Goal: Information Seeking & Learning: Learn about a topic

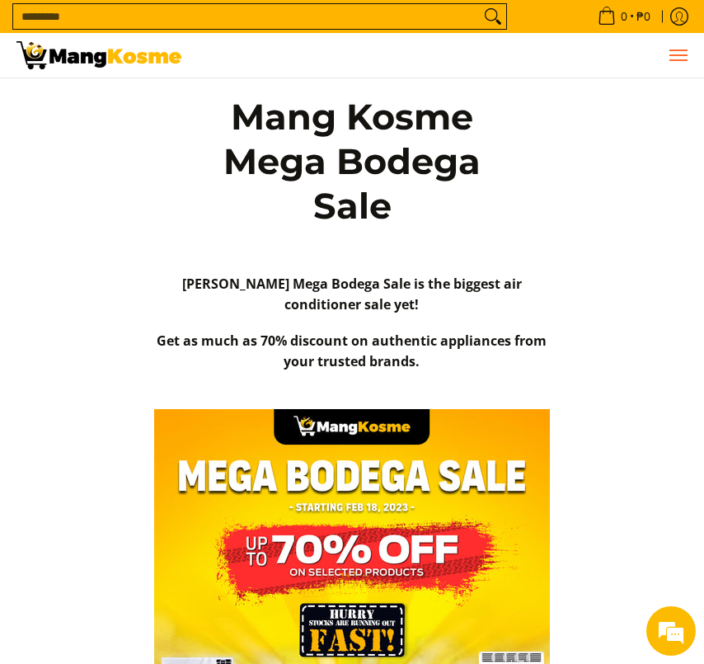
click at [686, 55] on span "Menu" at bounding box center [678, 55] width 20 height 0
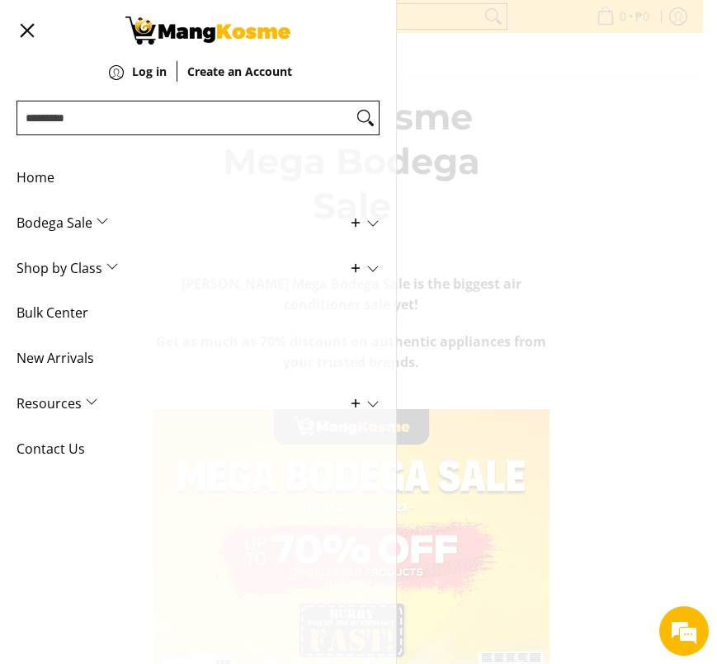
click at [88, 209] on span "Bodega Sale" at bounding box center [185, 222] width 338 height 45
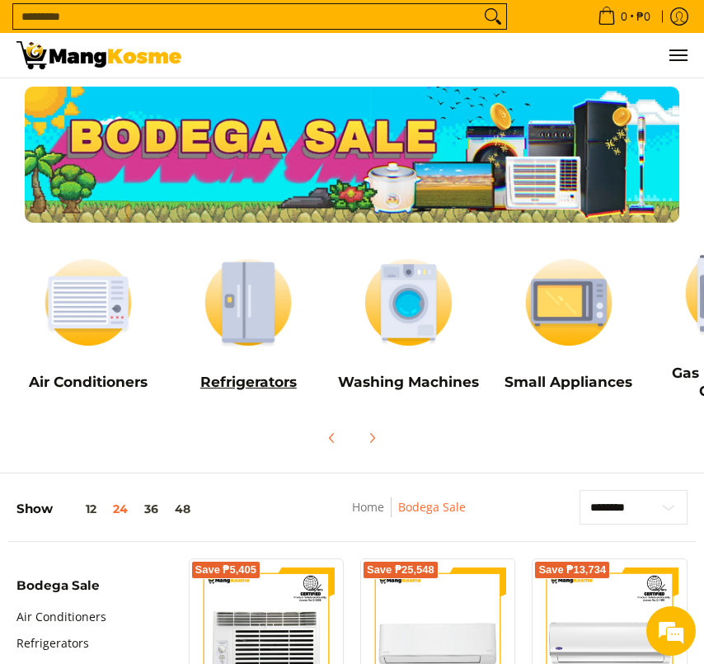
click at [246, 303] on img at bounding box center [249, 302] width 144 height 108
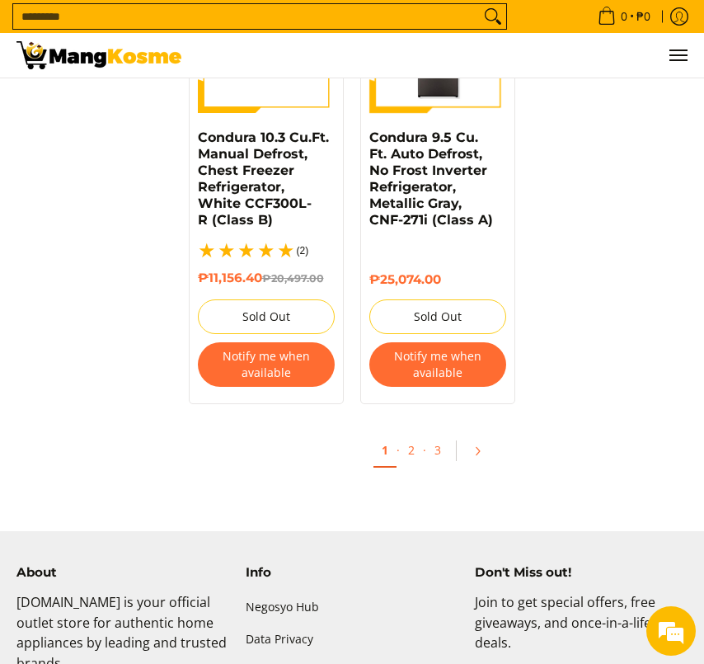
scroll to position [3382, 0]
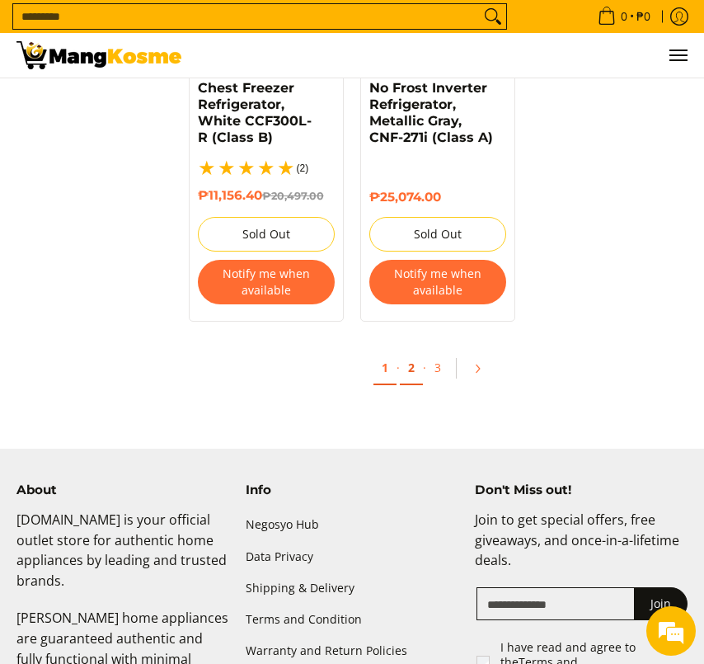
click at [415, 383] on link "2" at bounding box center [411, 368] width 23 height 34
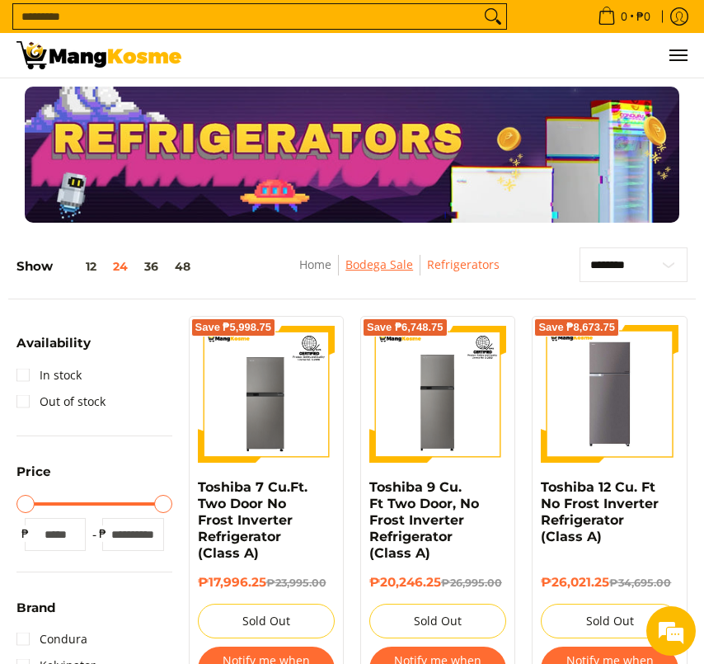
click at [393, 266] on link "Bodega Sale" at bounding box center [380, 265] width 68 height 16
